Goal: Transaction & Acquisition: Purchase product/service

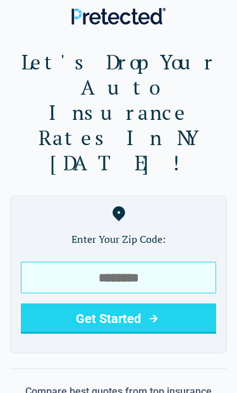
click at [125, 262] on input "tel" at bounding box center [118, 278] width 195 height 32
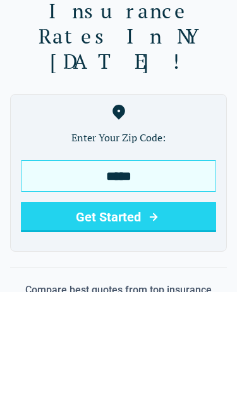
type input "*****"
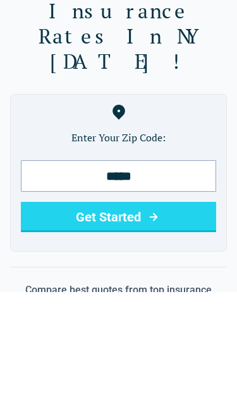
click at [171, 304] on button "Get Started" at bounding box center [118, 319] width 195 height 30
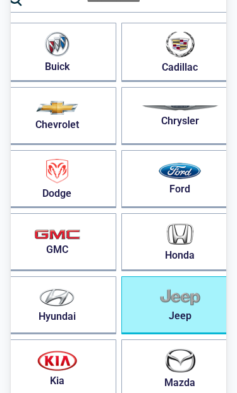
click at [176, 304] on img "button" at bounding box center [180, 298] width 40 height 18
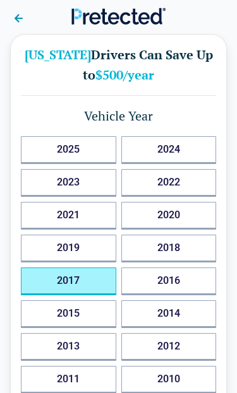
click at [93, 283] on button "2017" at bounding box center [68, 282] width 95 height 28
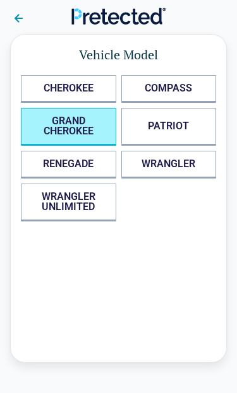
click at [94, 131] on CHEROKEE "GRAND CHEROKEE" at bounding box center [68, 127] width 95 height 38
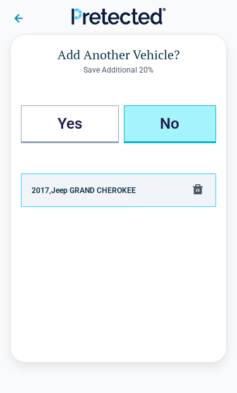
click at [182, 121] on button "No" at bounding box center [170, 124] width 93 height 38
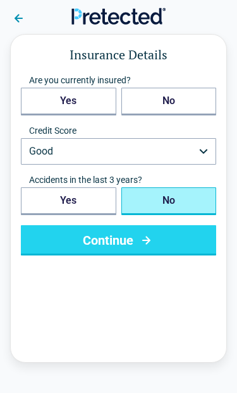
click at [182, 201] on button "No" at bounding box center [168, 202] width 95 height 28
click at [170, 244] on button "Continue" at bounding box center [118, 240] width 195 height 30
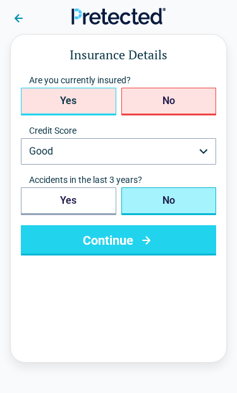
click at [86, 109] on button "Yes" at bounding box center [68, 102] width 95 height 28
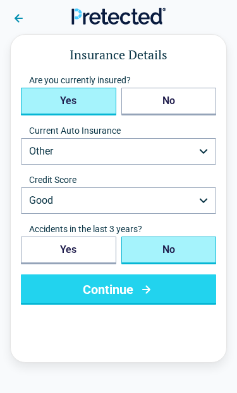
click at [119, 155] on button "Other" at bounding box center [118, 151] width 195 height 27
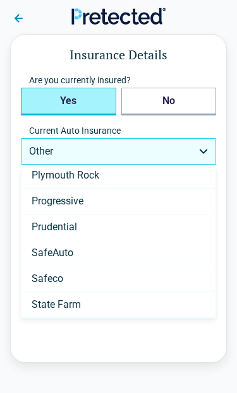
scroll to position [492, 0]
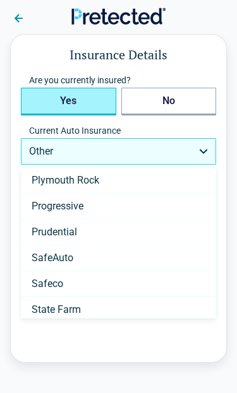
click at [85, 313] on Farm "State Farm" at bounding box center [118, 310] width 194 height 26
select select "**********"
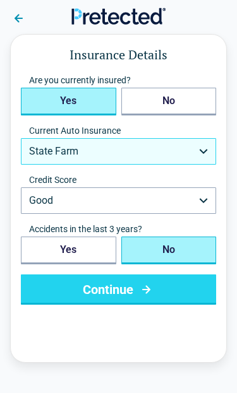
click at [179, 295] on button "Continue" at bounding box center [118, 290] width 195 height 30
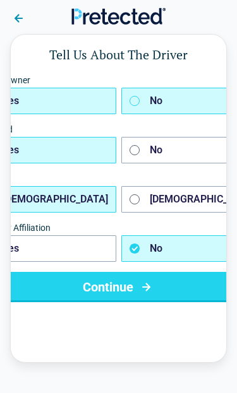
click at [189, 102] on button "No" at bounding box center [192, 101] width 142 height 27
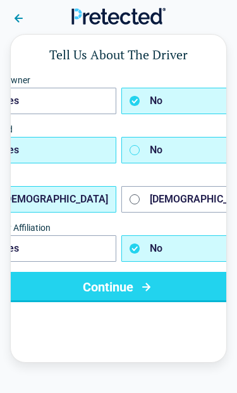
click at [181, 160] on button "No" at bounding box center [192, 150] width 142 height 27
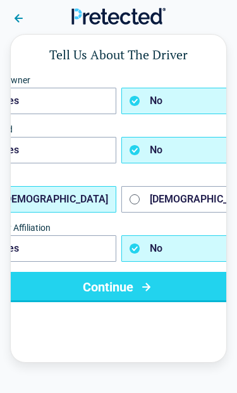
click at [69, 205] on button "Male" at bounding box center [45, 199] width 142 height 27
click at [169, 258] on button "No" at bounding box center [192, 249] width 142 height 27
click at [140, 295] on button "Continue" at bounding box center [118, 287] width 289 height 30
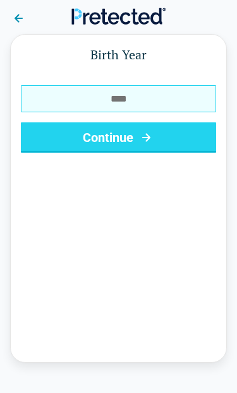
click at [165, 109] on input "Birth Year" at bounding box center [118, 98] width 195 height 27
type input "****"
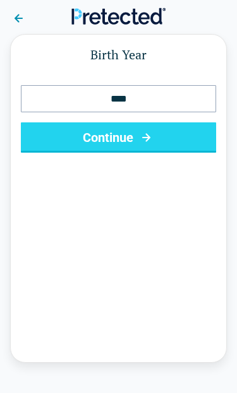
click at [148, 144] on icon "submit" at bounding box center [146, 137] width 16 height 15
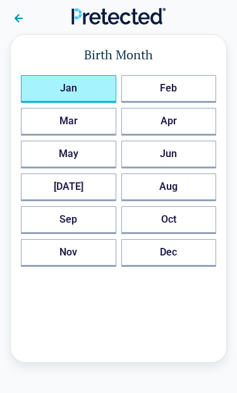
click at [85, 88] on button "Jan" at bounding box center [68, 89] width 95 height 28
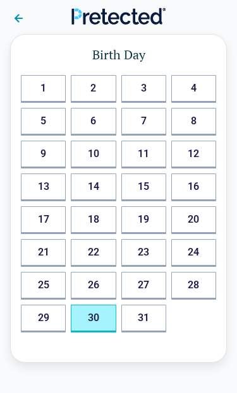
click at [99, 319] on button "30" at bounding box center [93, 319] width 45 height 28
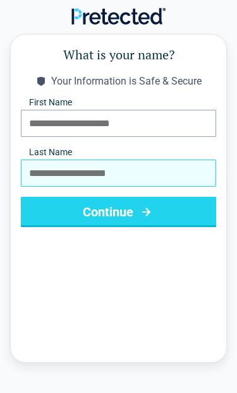
click at [146, 186] on input "Last Name" at bounding box center [118, 173] width 195 height 27
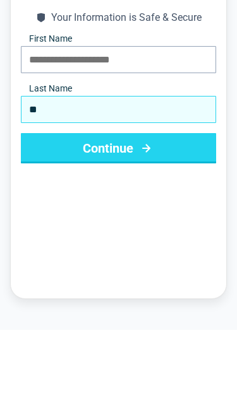
type input "*"
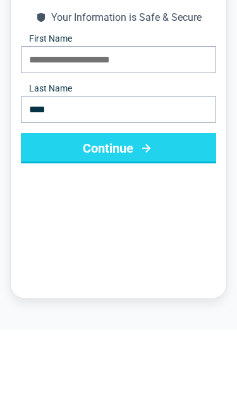
type input "****"
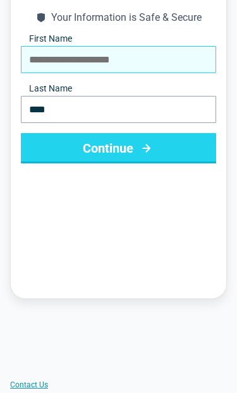
click at [150, 64] on input "First Name" at bounding box center [118, 59] width 195 height 27
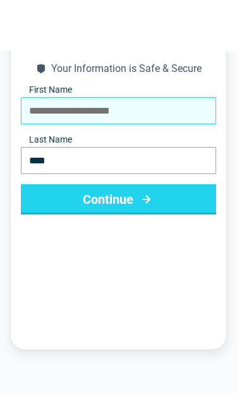
scroll to position [12, 0]
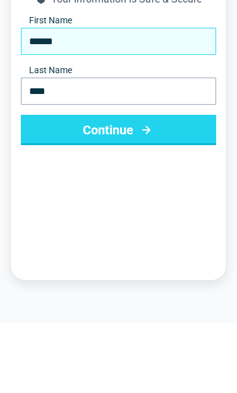
type input "*****"
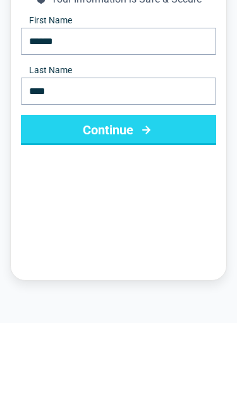
click at [159, 185] on button "Continue" at bounding box center [118, 200] width 195 height 30
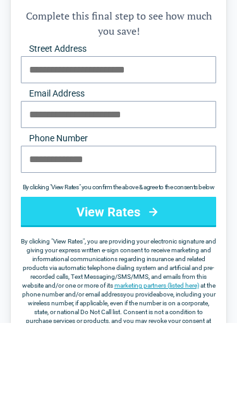
scroll to position [0, 0]
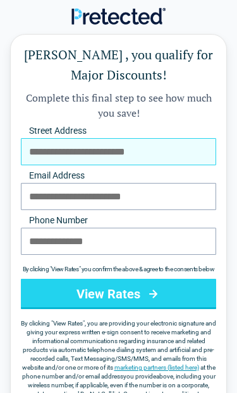
click at [155, 162] on input "Street Address" at bounding box center [118, 151] width 195 height 27
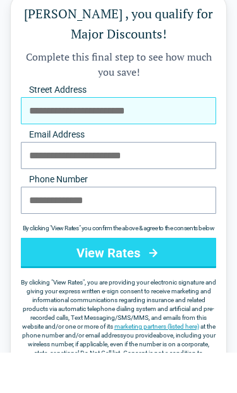
type input "**********"
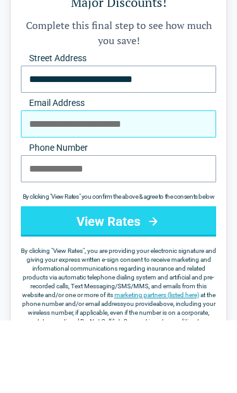
click at [165, 183] on input "Email Address" at bounding box center [118, 196] width 195 height 27
type input "**********"
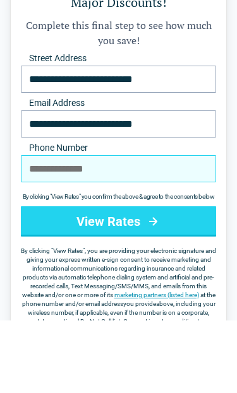
click at [153, 228] on input "Phone Number" at bounding box center [118, 241] width 195 height 27
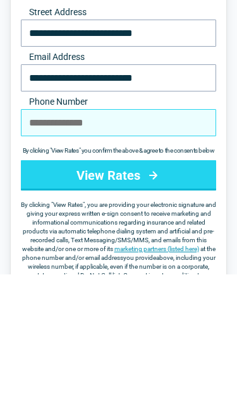
type input "**********"
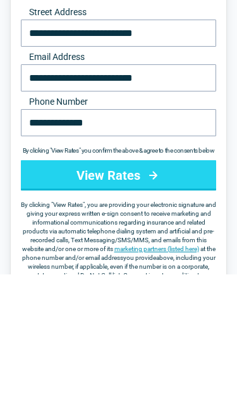
scroll to position [119, 0]
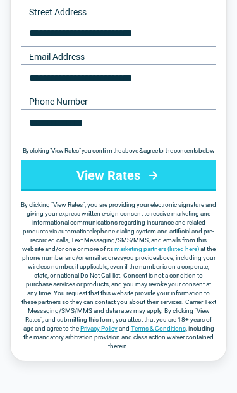
click at [151, 183] on icon "submit" at bounding box center [153, 175] width 16 height 15
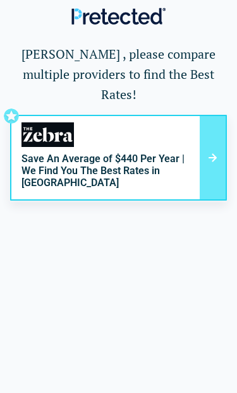
click at [213, 154] on icon at bounding box center [212, 158] width 8 height 8
